Goal: Task Accomplishment & Management: Use online tool/utility

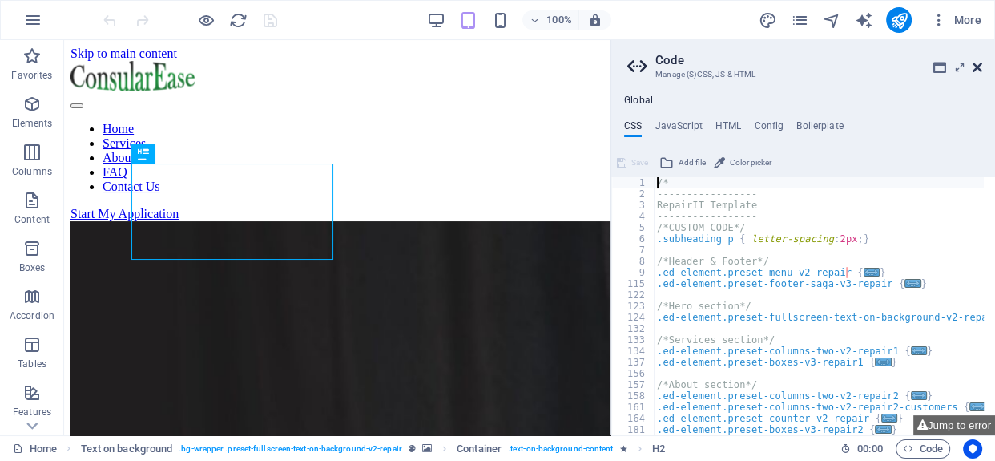
click at [980, 68] on icon at bounding box center [977, 67] width 10 height 13
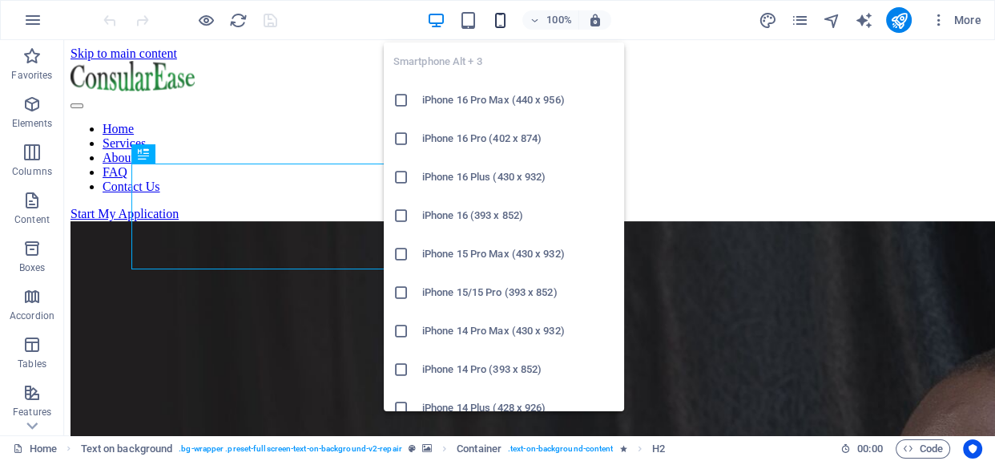
click at [498, 18] on icon "button" at bounding box center [499, 20] width 18 height 18
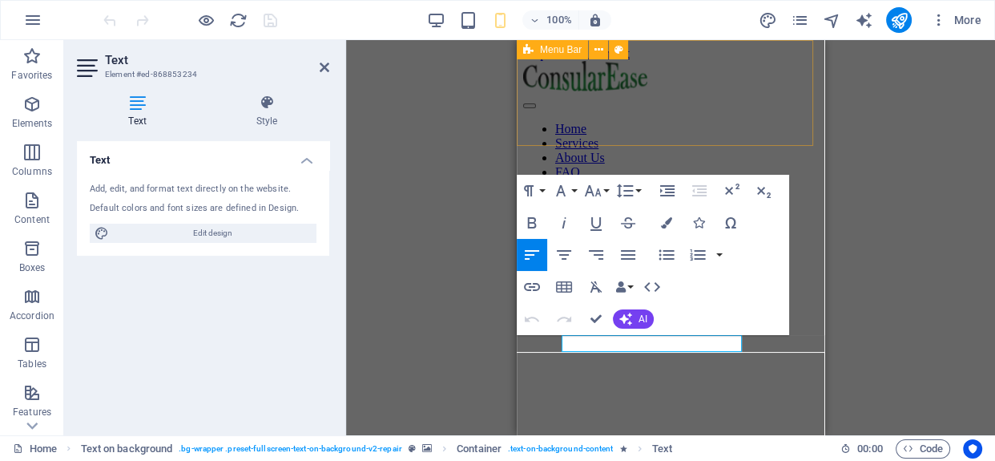
drag, startPoint x: 1201, startPoint y: 220, endPoint x: 658, endPoint y: 144, distance: 548.4
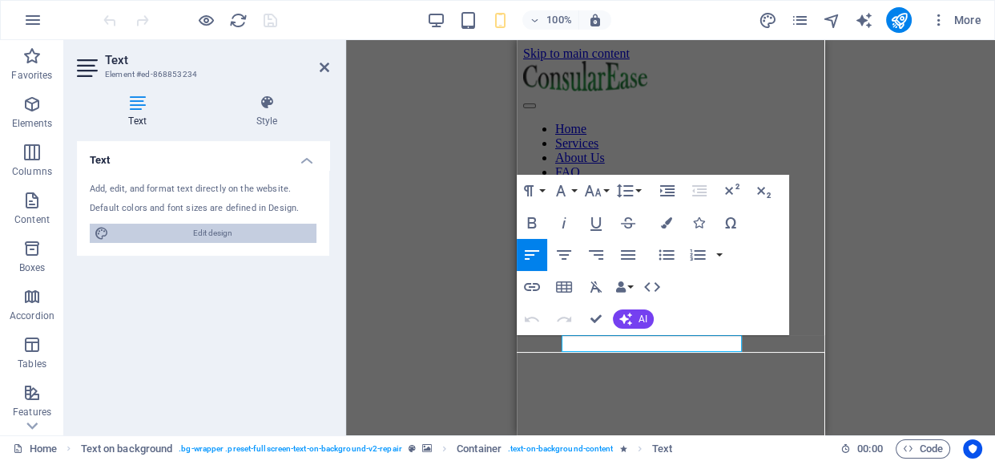
click at [241, 229] on span "Edit design" at bounding box center [213, 232] width 198 height 19
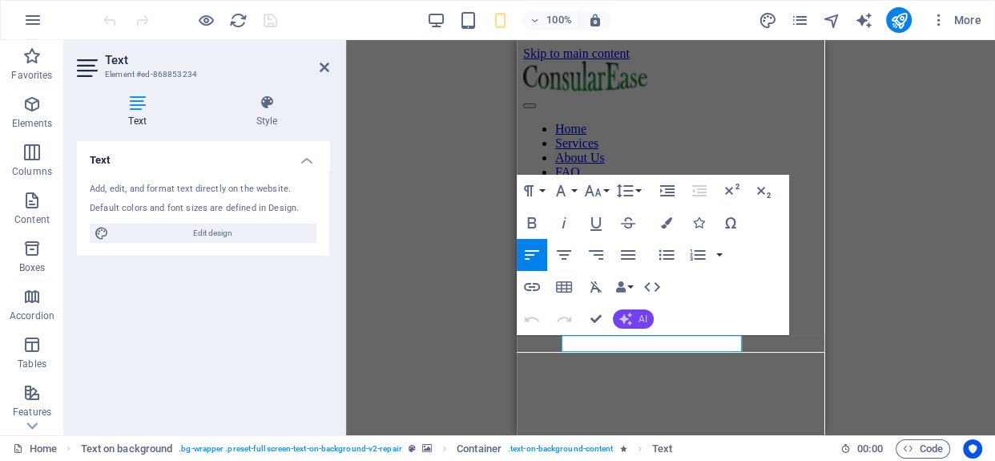
select select "ease-in-out"
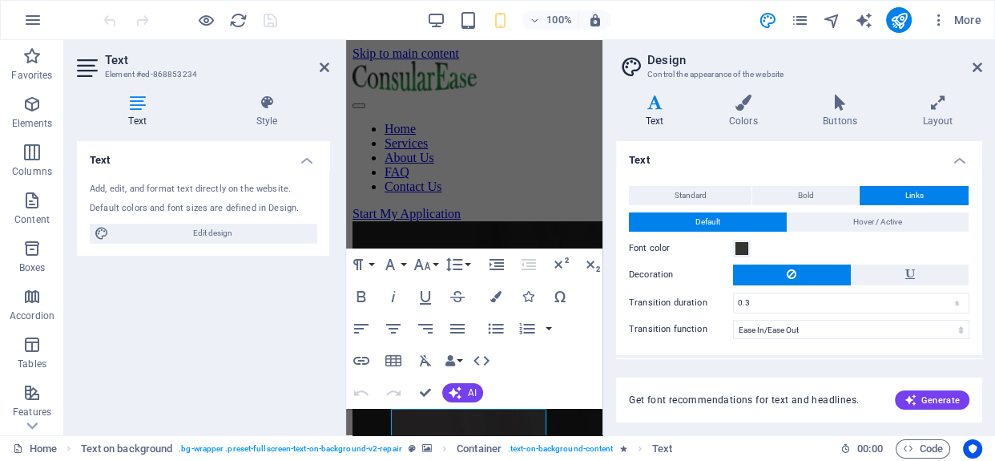
click at [260, 292] on div "Text Add, edit, and format text directly on the website. Default colors and fon…" at bounding box center [203, 281] width 252 height 281
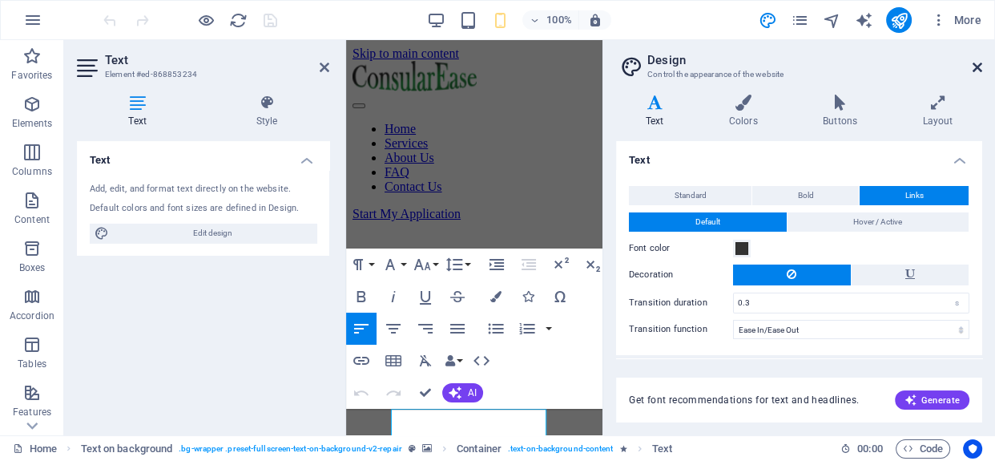
click at [977, 69] on icon at bounding box center [977, 67] width 10 height 13
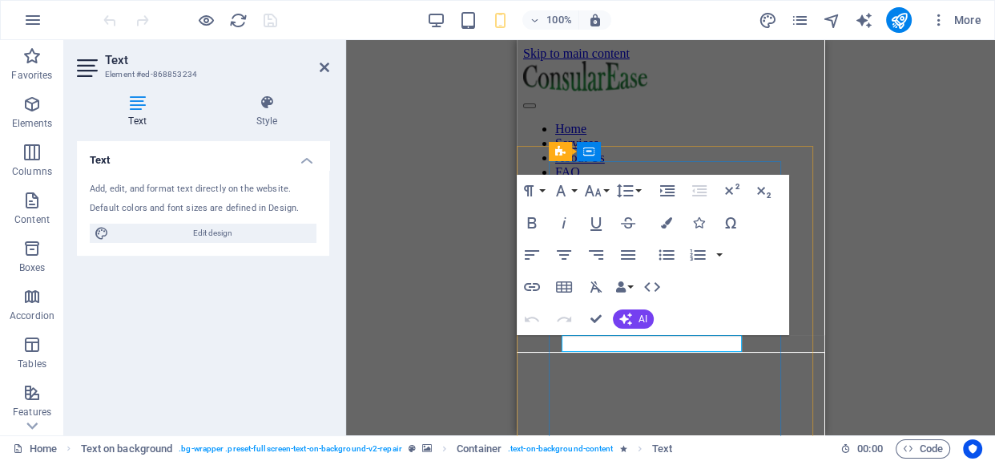
click at [315, 348] on div "Text Add, edit, and format text directly on the website. Default colors and fon…" at bounding box center [203, 281] width 252 height 281
click at [856, 317] on div "H2 Text on background Text on background Container Menu Bar Button Spacer Text …" at bounding box center [670, 237] width 649 height 395
drag, startPoint x: 329, startPoint y: 67, endPoint x: 353, endPoint y: 70, distance: 24.2
click at [330, 67] on aside "Text Element #ed-868853234 Text Style Text Add, edit, and format text directly …" at bounding box center [205, 237] width 282 height 395
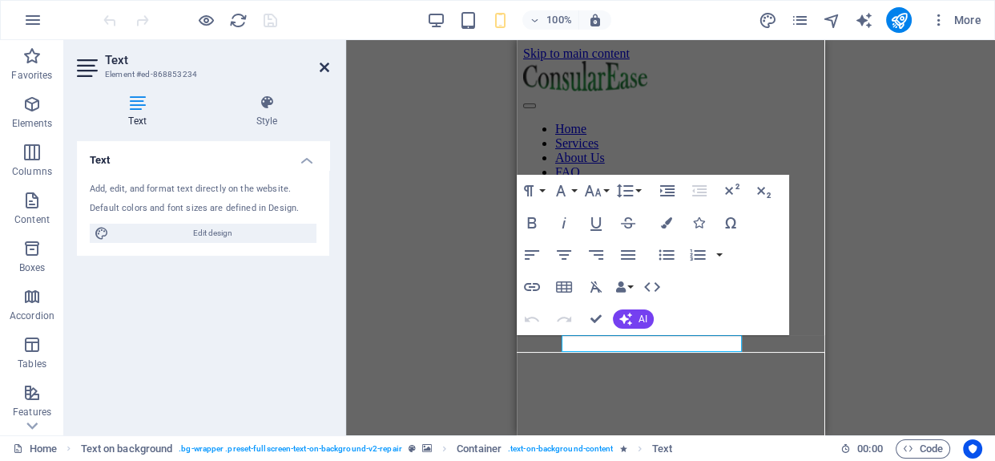
click at [324, 64] on icon at bounding box center [325, 67] width 10 height 13
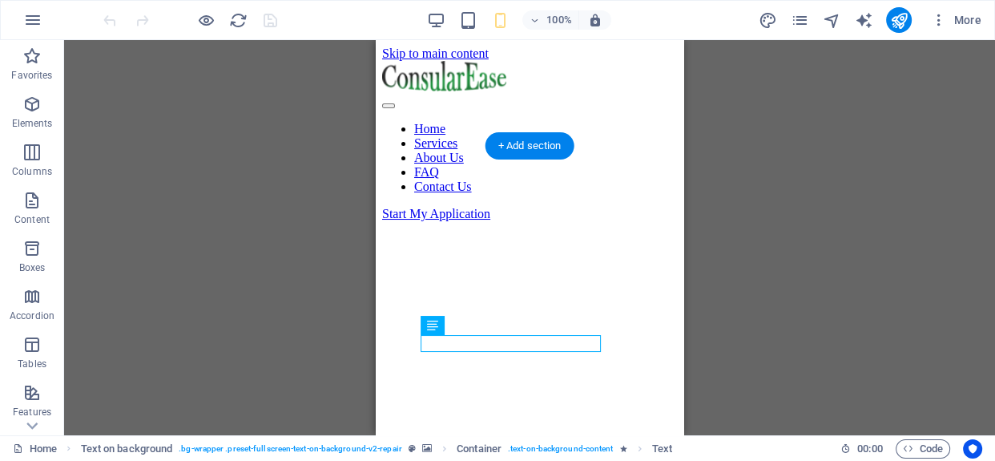
drag, startPoint x: 816, startPoint y: 368, endPoint x: 539, endPoint y: 337, distance: 278.8
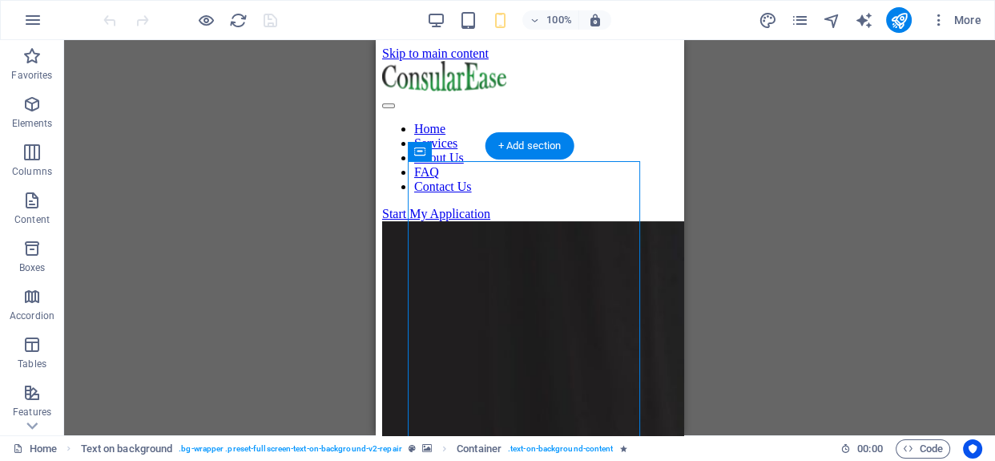
drag, startPoint x: 417, startPoint y: 267, endPoint x: 598, endPoint y: 312, distance: 185.7
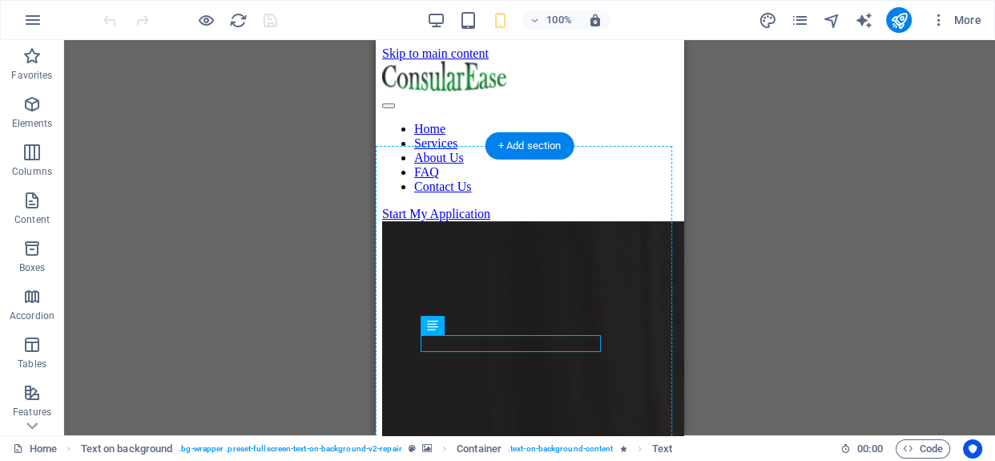
drag, startPoint x: 538, startPoint y: 342, endPoint x: 498, endPoint y: 324, distance: 44.1
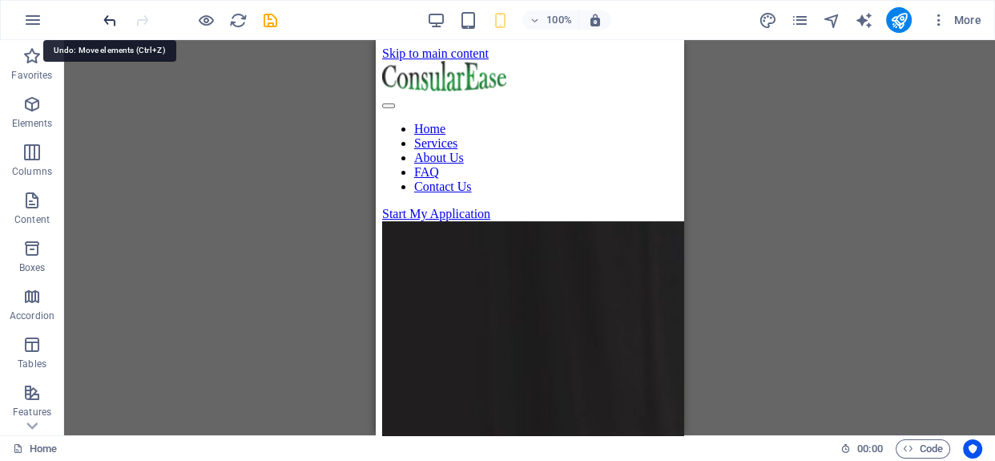
click at [111, 18] on icon "undo" at bounding box center [110, 20] width 18 height 18
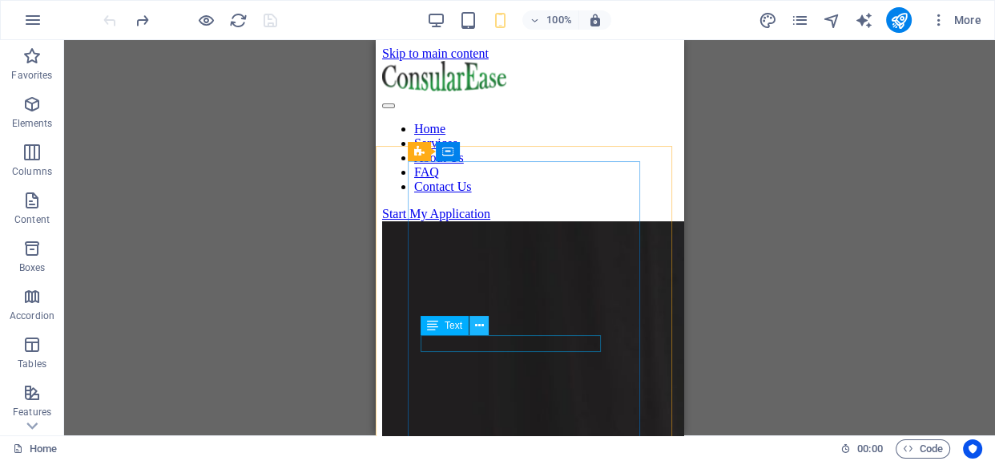
click at [476, 324] on icon at bounding box center [478, 325] width 9 height 17
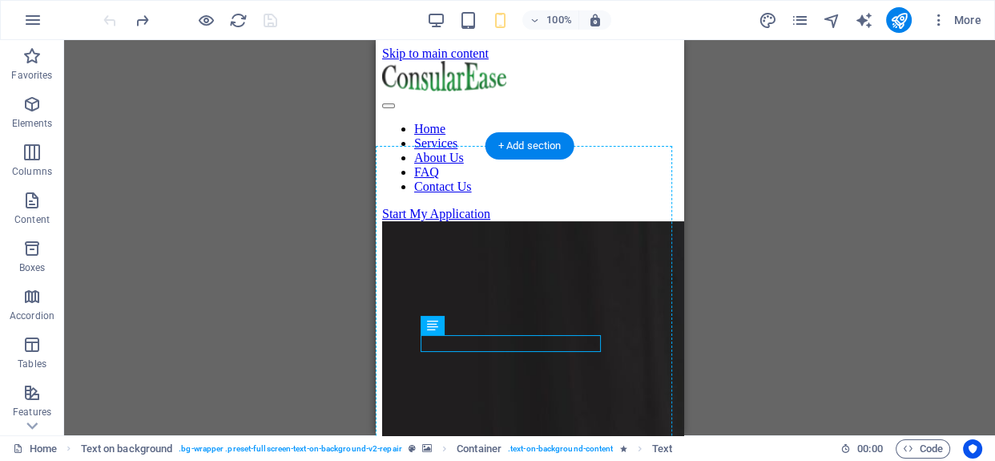
drag, startPoint x: 458, startPoint y: 345, endPoint x: 501, endPoint y: 323, distance: 48.0
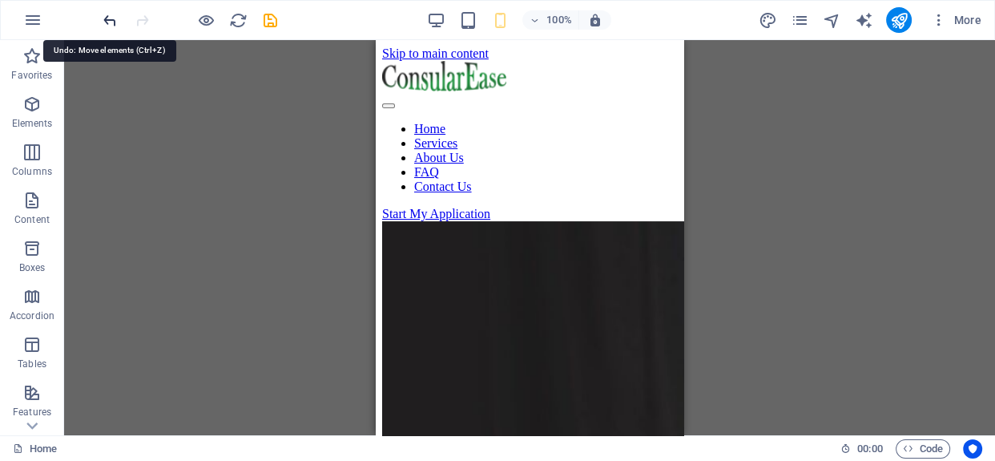
click at [111, 20] on icon "undo" at bounding box center [110, 20] width 18 height 18
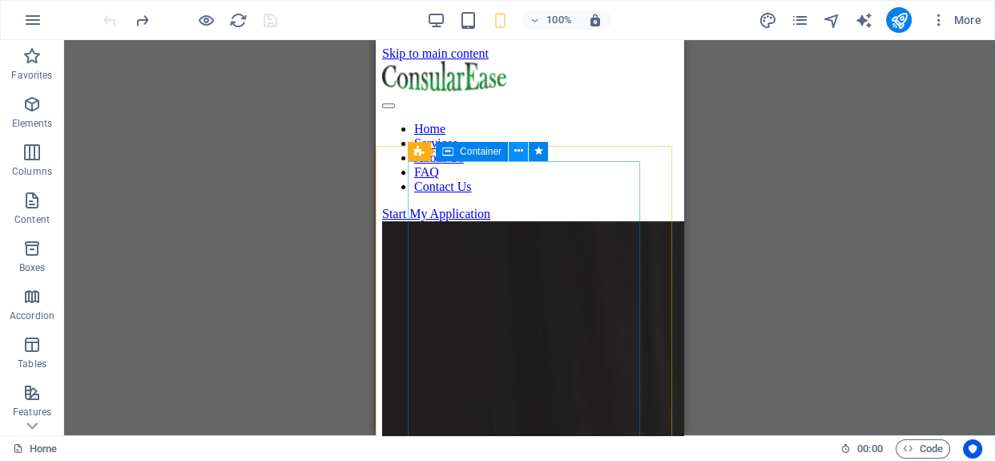
click at [514, 150] on icon at bounding box center [518, 151] width 9 height 17
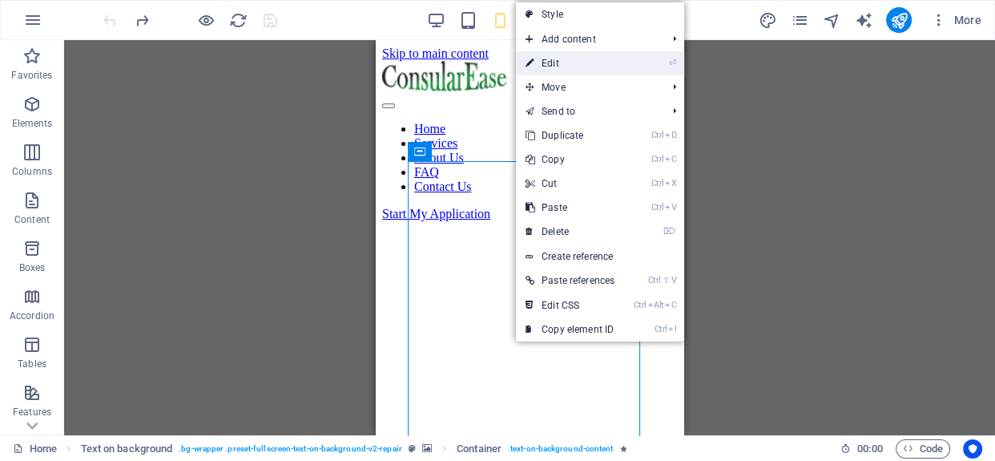
click at [567, 65] on link "⏎ Edit" at bounding box center [570, 63] width 108 height 24
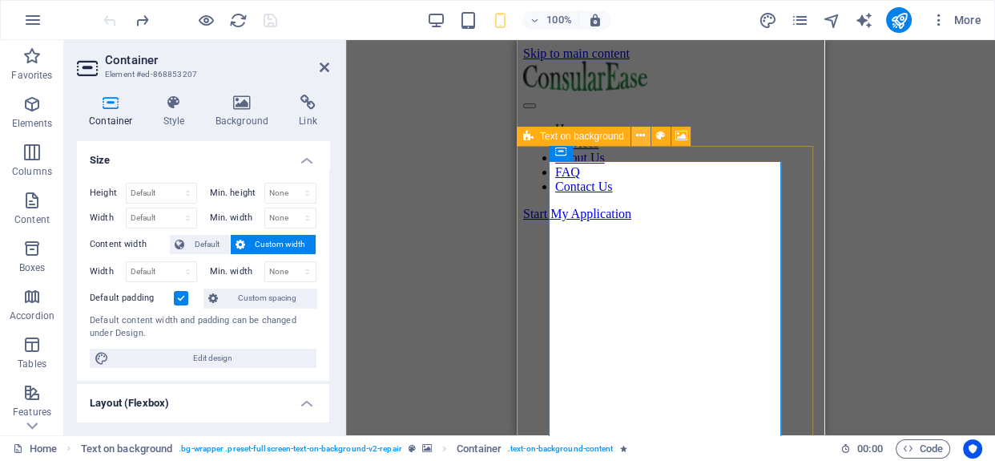
click at [638, 135] on icon at bounding box center [640, 135] width 9 height 17
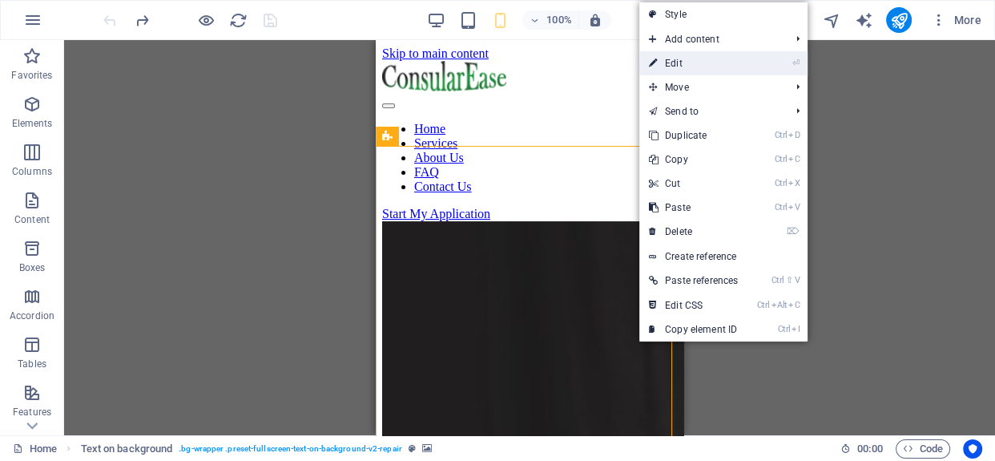
click at [694, 66] on link "⏎ Edit" at bounding box center [693, 63] width 108 height 24
select select "vh"
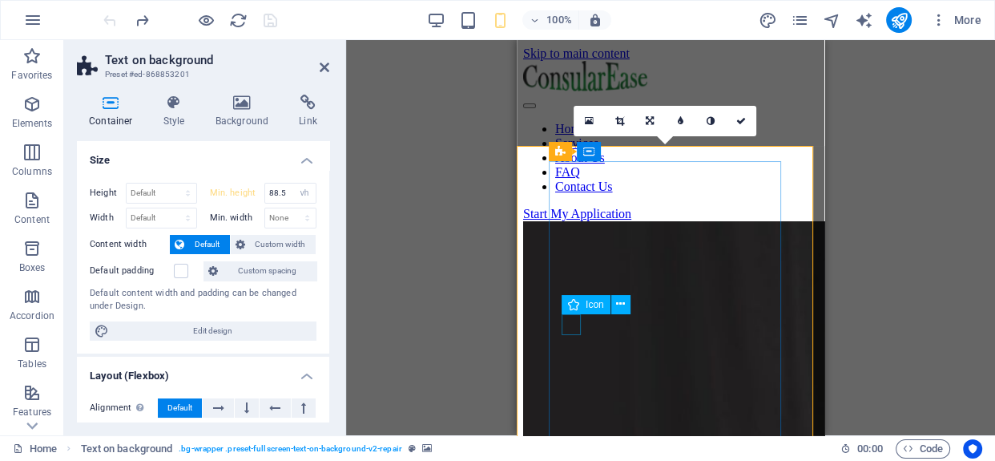
select select "xMidYMid"
select select "px"
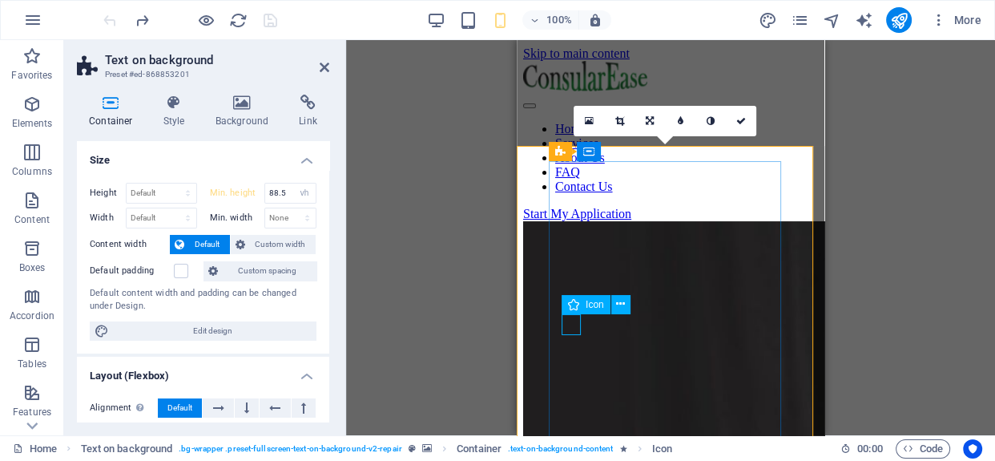
select select "px"
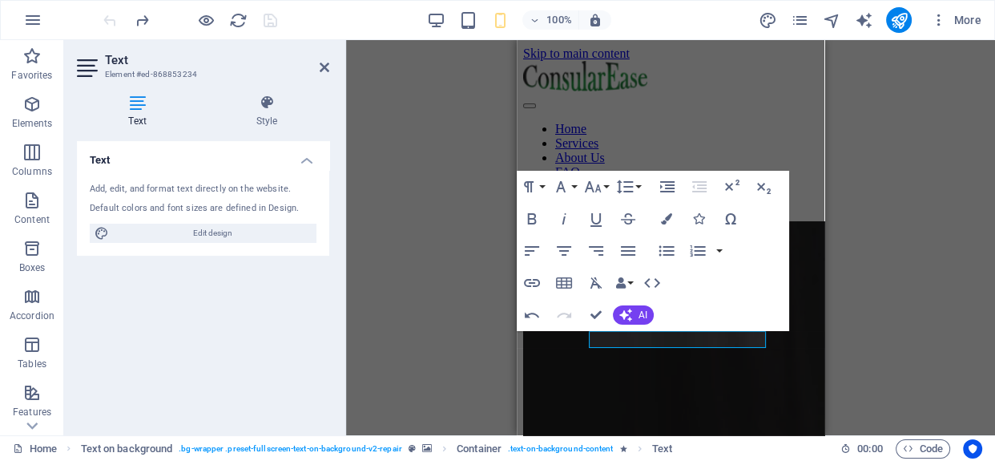
click at [317, 330] on div "Text Add, edit, and format text directly on the website. Default colors and fon…" at bounding box center [203, 281] width 252 height 281
click at [328, 66] on icon at bounding box center [325, 67] width 10 height 13
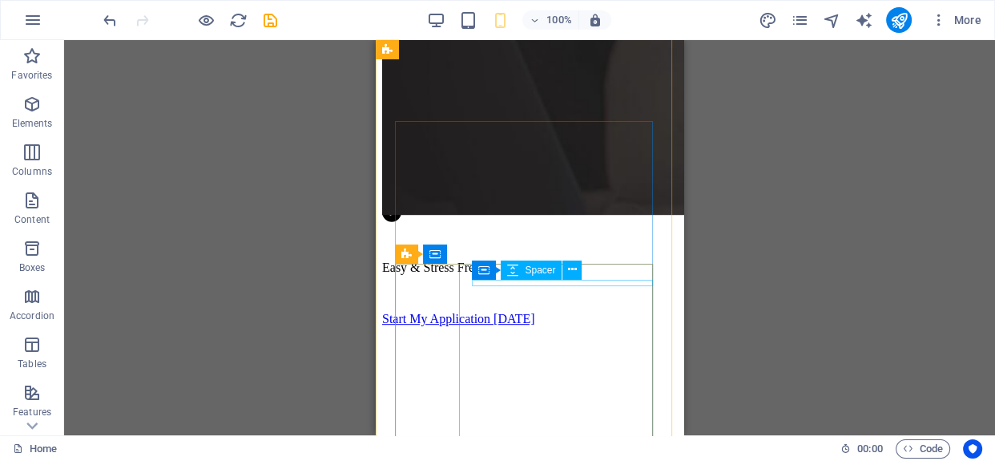
scroll to position [437, 0]
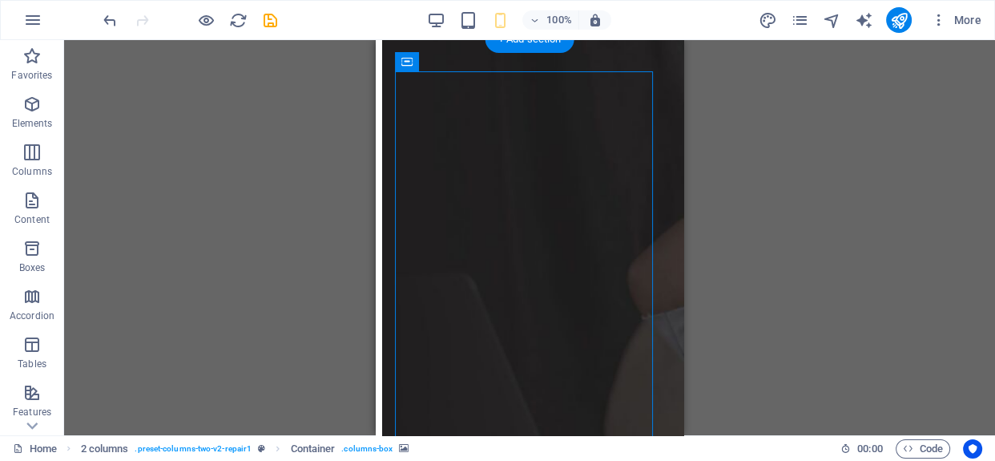
select select "px"
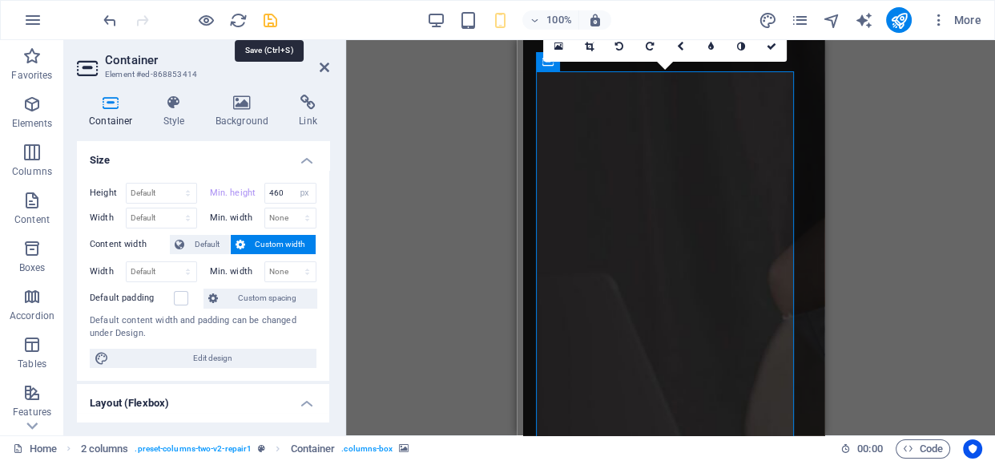
click at [265, 22] on icon "save" at bounding box center [270, 20] width 18 height 18
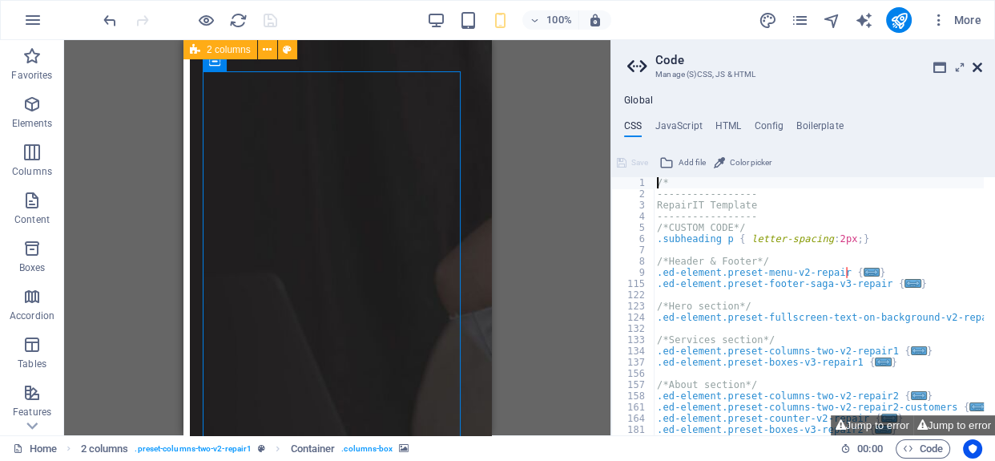
click at [972, 64] on icon at bounding box center [977, 67] width 10 height 13
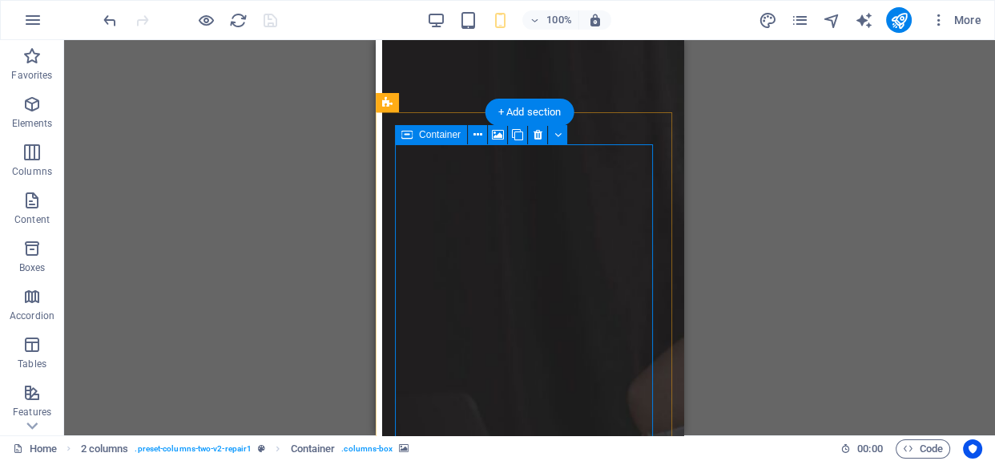
scroll to position [291, 0]
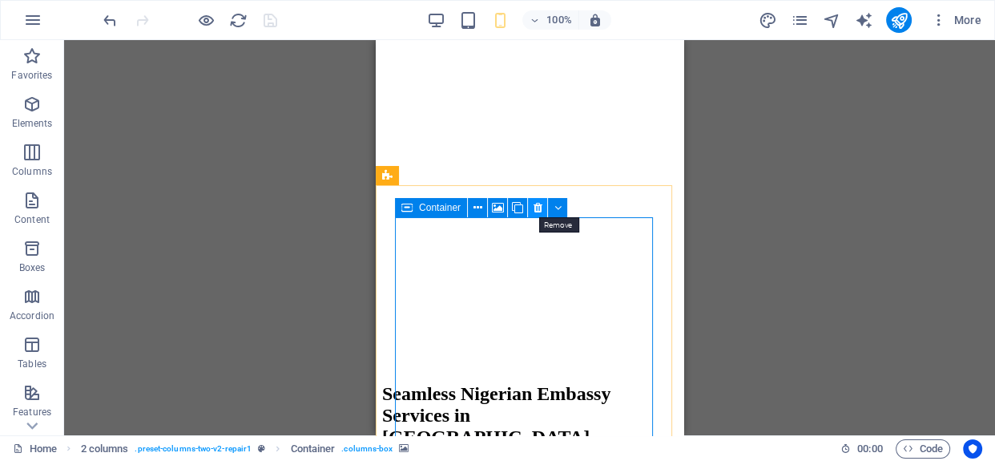
click at [539, 210] on icon at bounding box center [537, 207] width 9 height 17
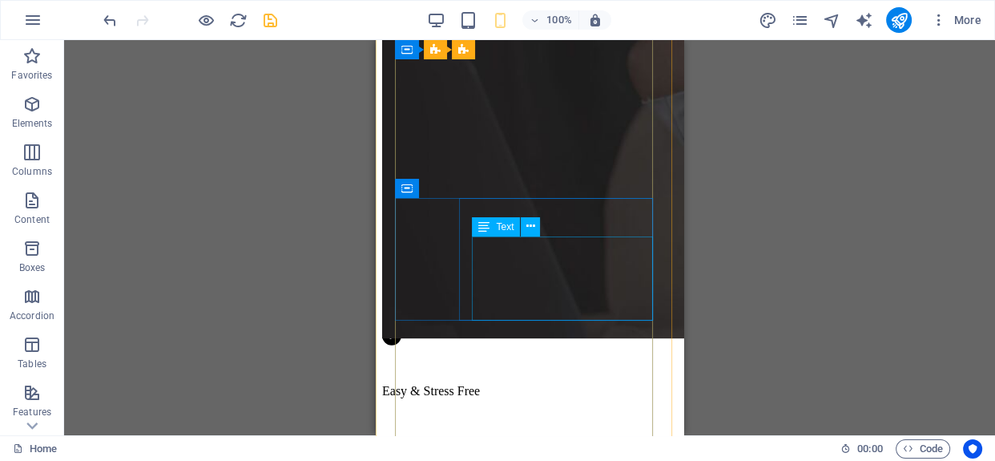
scroll to position [364, 0]
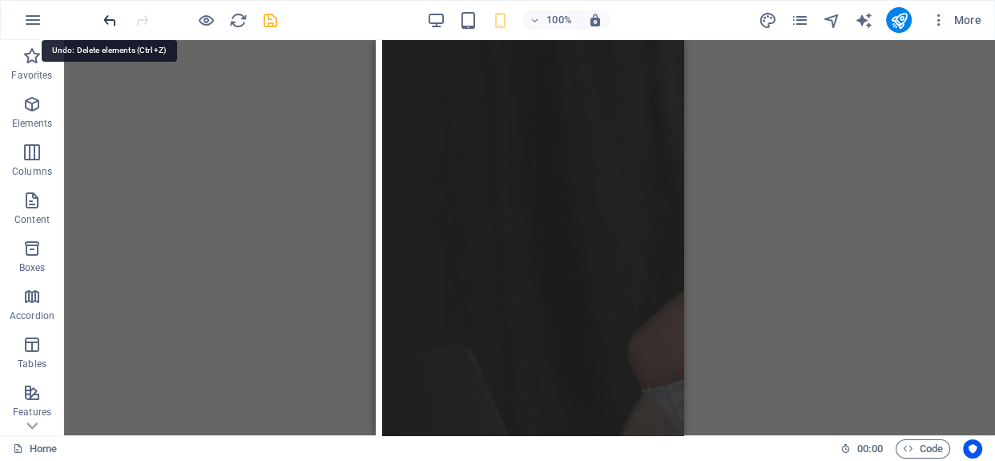
click at [103, 17] on icon "undo" at bounding box center [110, 20] width 18 height 18
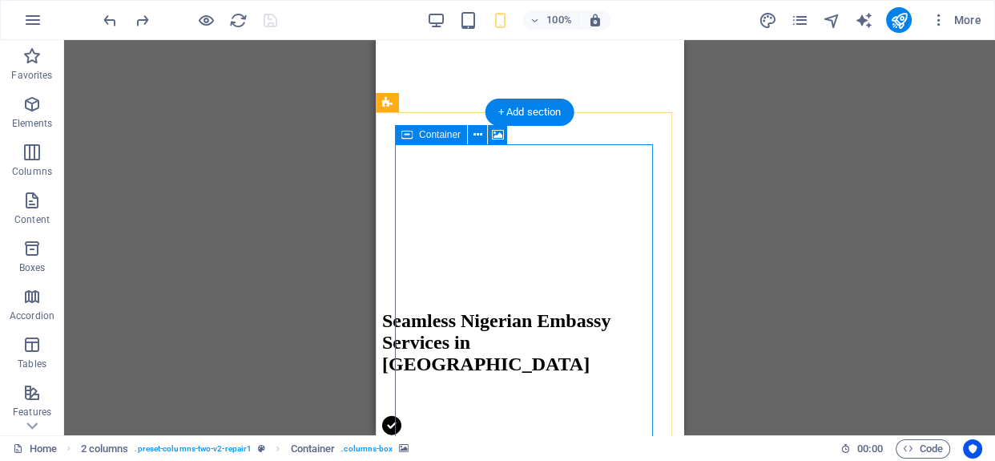
drag, startPoint x: 634, startPoint y: 245, endPoint x: 626, endPoint y: 249, distance: 9.0
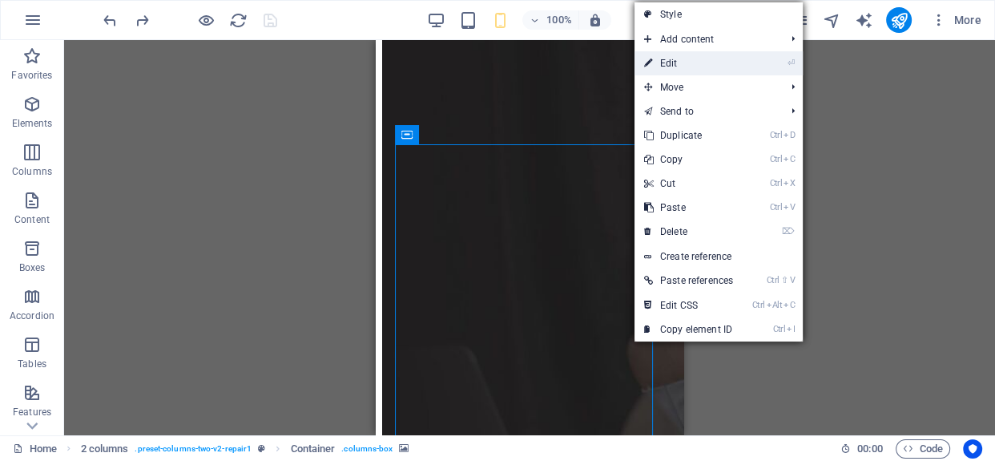
click at [675, 56] on link "⏎ Edit" at bounding box center [688, 63] width 108 height 24
select select "px"
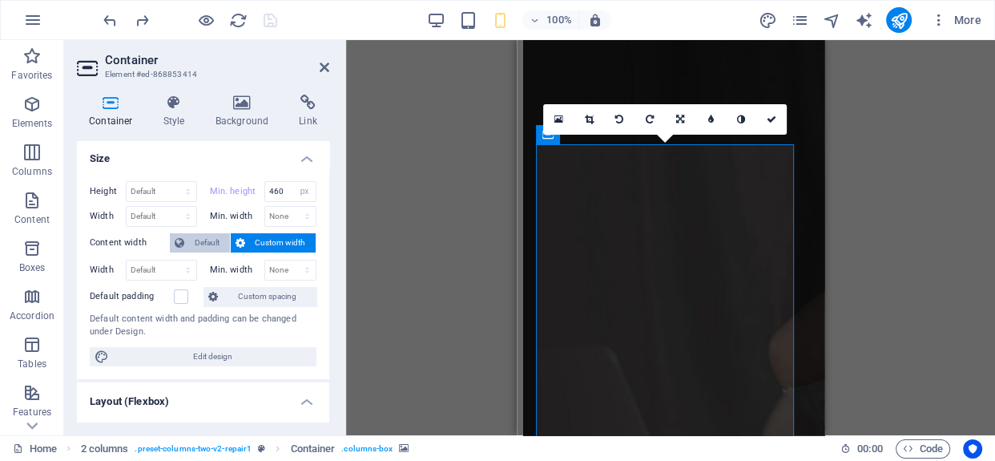
scroll to position [0, 0]
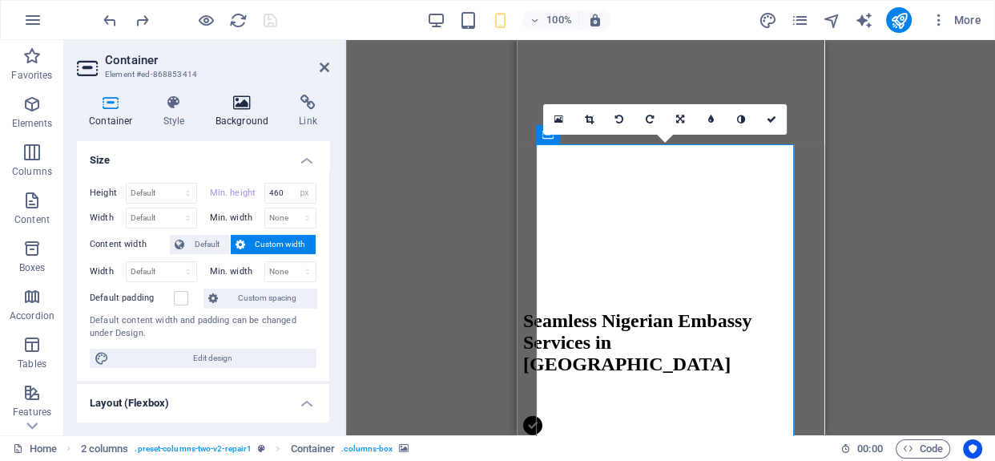
click at [246, 107] on icon at bounding box center [242, 103] width 78 height 16
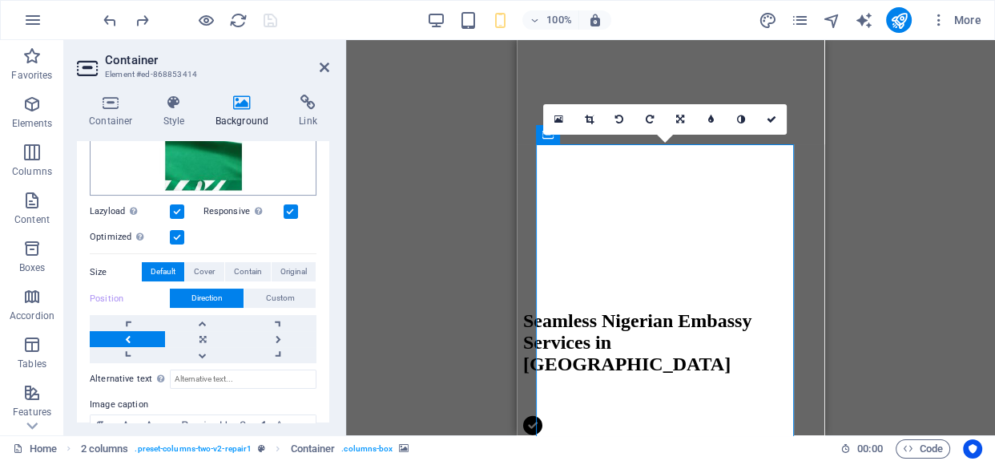
scroll to position [291, 0]
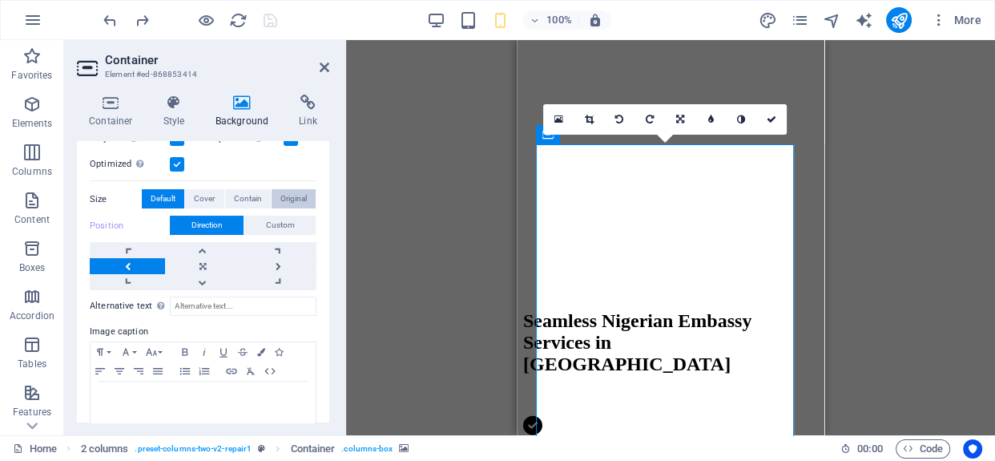
click at [292, 196] on span "Original" at bounding box center [293, 198] width 26 height 19
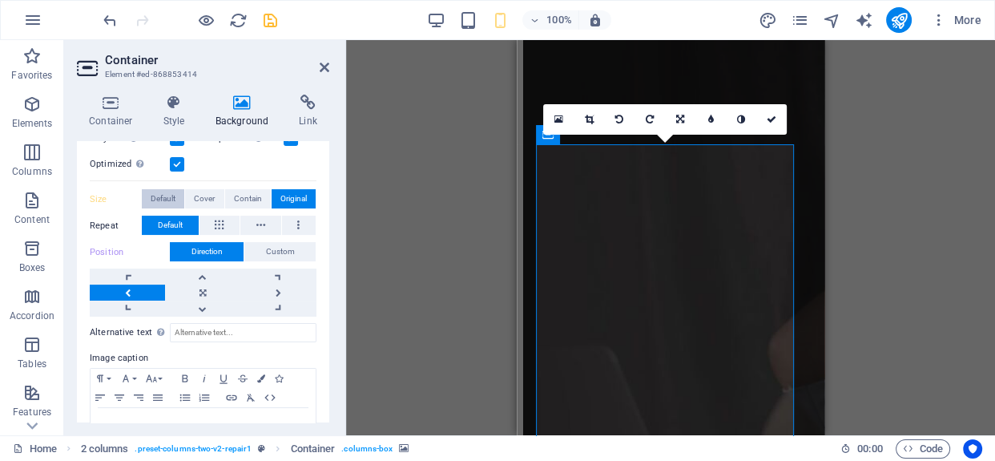
click at [173, 197] on span "Default" at bounding box center [163, 198] width 25 height 19
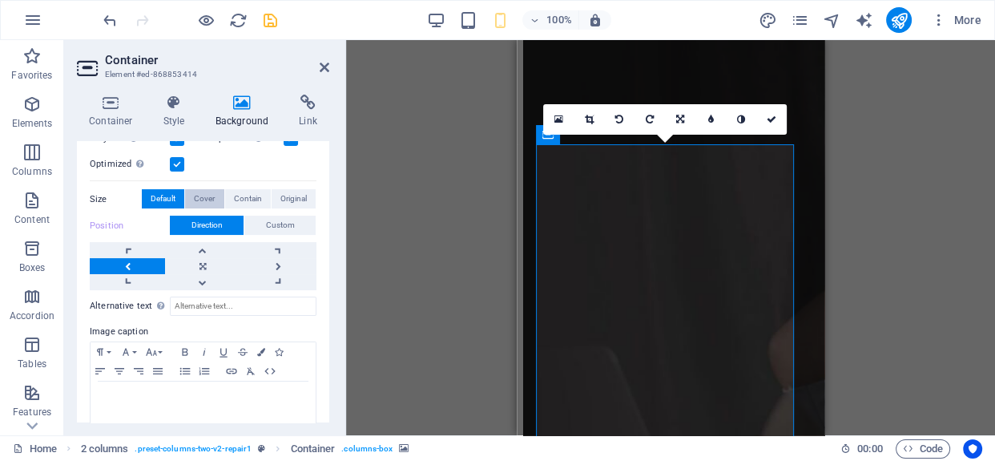
click at [207, 197] on span "Cover" at bounding box center [204, 198] width 21 height 19
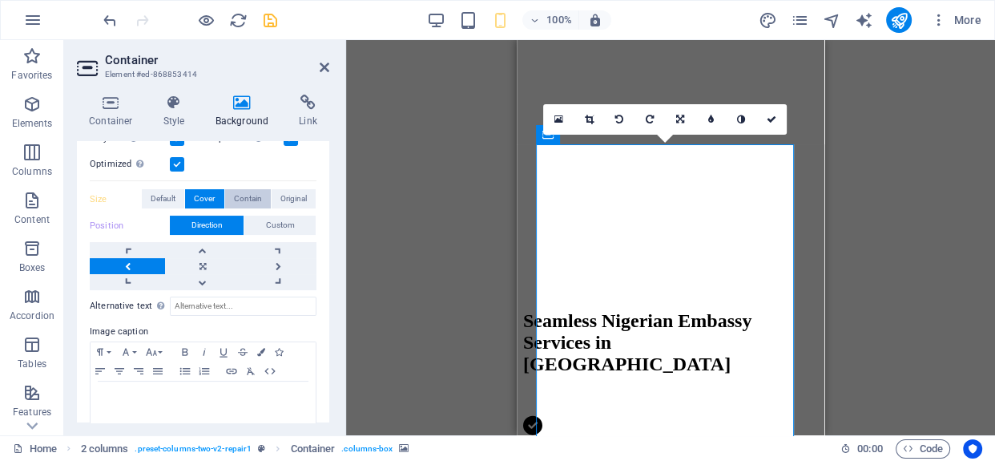
click at [247, 199] on span "Contain" at bounding box center [248, 198] width 28 height 19
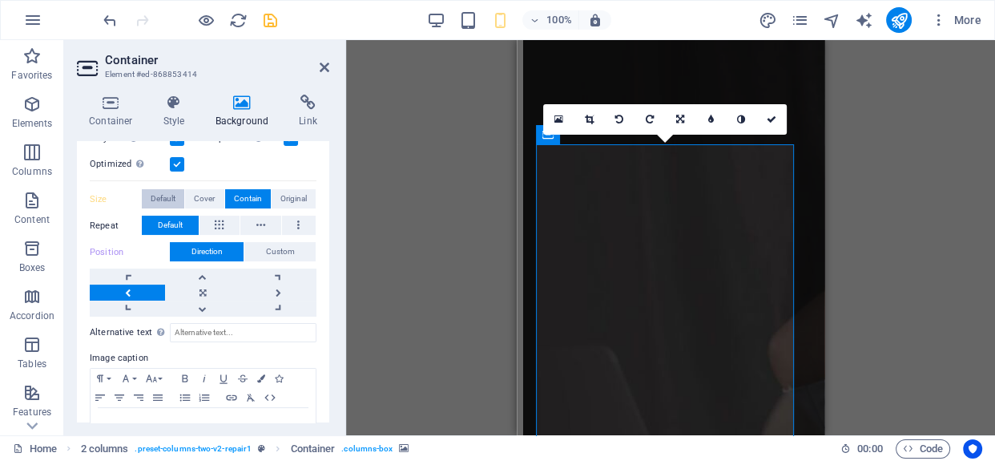
click at [160, 196] on span "Default" at bounding box center [163, 198] width 25 height 19
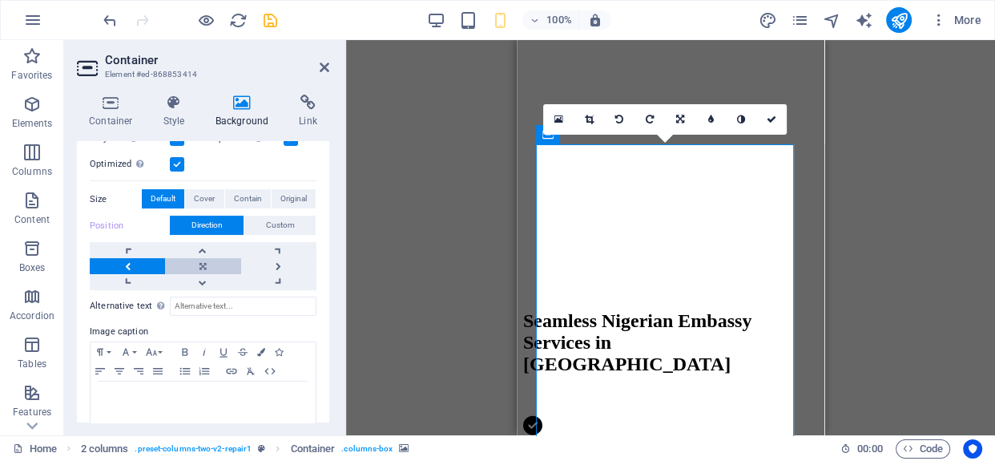
click at [203, 260] on link at bounding box center [202, 266] width 75 height 16
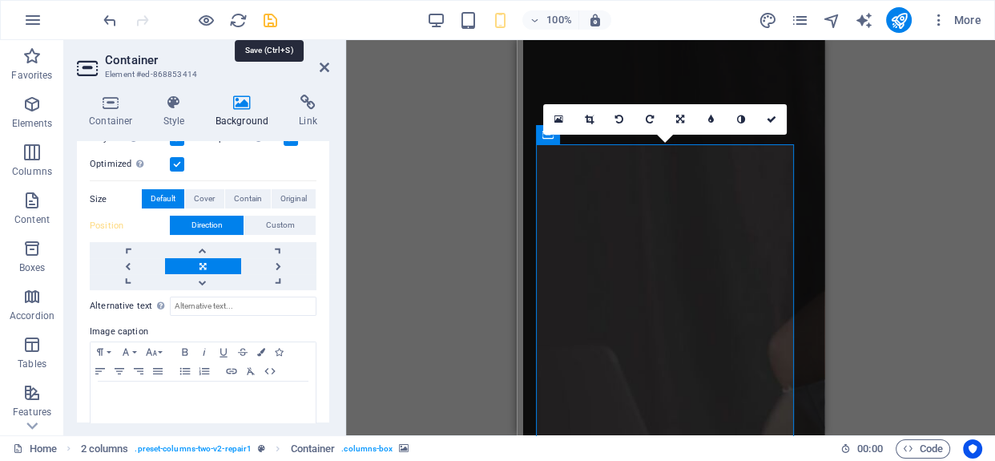
click at [273, 18] on icon "save" at bounding box center [270, 20] width 18 height 18
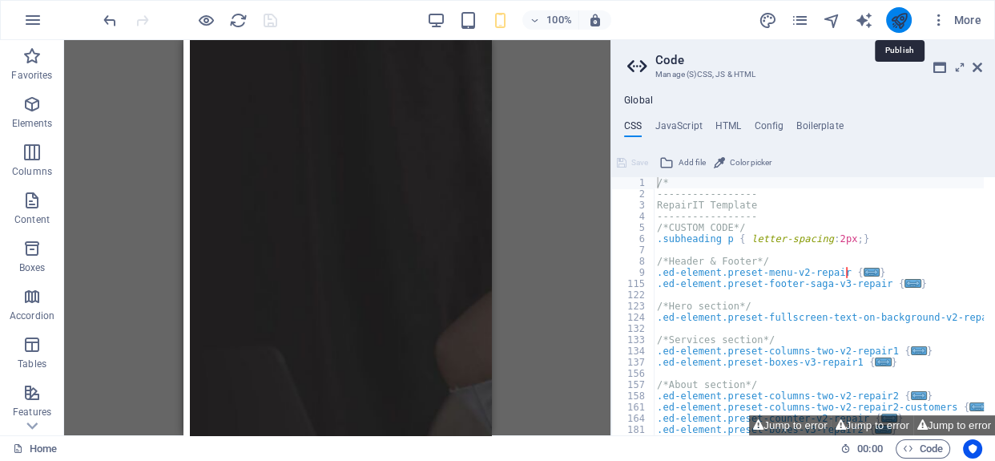
click at [898, 22] on icon "publish" at bounding box center [898, 20] width 18 height 18
